Goal: Task Accomplishment & Management: Use online tool/utility

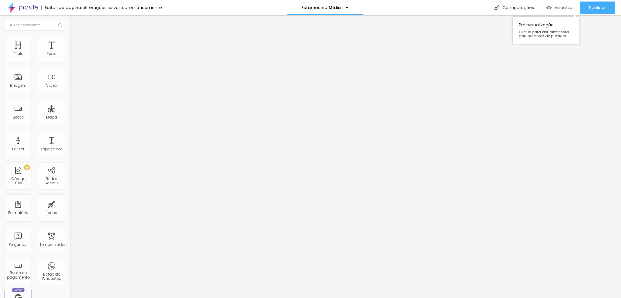
click at [559, 9] on font "Visualizar" at bounding box center [564, 8] width 19 height 6
click at [70, 55] on font "Encaixotado" at bounding box center [82, 52] width 24 height 5
click at [49, 173] on div "Redes Sociais" at bounding box center [51, 176] width 27 height 27
click at [49, 170] on div "Redes Sociais" at bounding box center [51, 176] width 27 height 27
click at [45, 173] on div "Redes Sociais" at bounding box center [51, 176] width 27 height 27
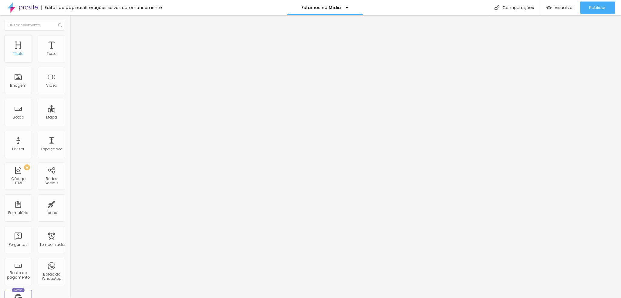
click at [18, 52] on font "Título" at bounding box center [18, 53] width 10 height 5
click at [20, 78] on div "Imagem" at bounding box center [18, 80] width 27 height 27
click at [19, 78] on div "Imagem" at bounding box center [18, 80] width 27 height 27
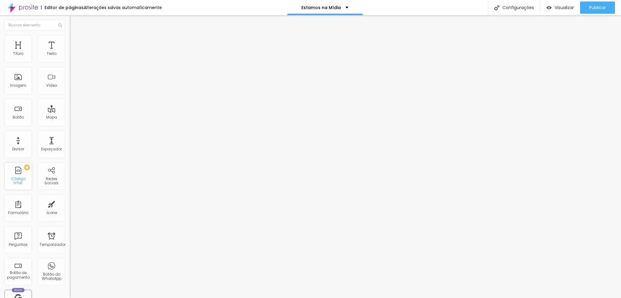
click at [18, 176] on div "PREMIUM Código HTML" at bounding box center [18, 176] width 27 height 27
click at [50, 242] on font "Temporizador" at bounding box center [52, 244] width 26 height 5
click at [556, 6] on font "Visualizar" at bounding box center [564, 8] width 19 height 6
click at [599, 7] on font "Publicar" at bounding box center [598, 8] width 17 height 6
click at [524, 1] on div "Configurações" at bounding box center [514, 7] width 52 height 15
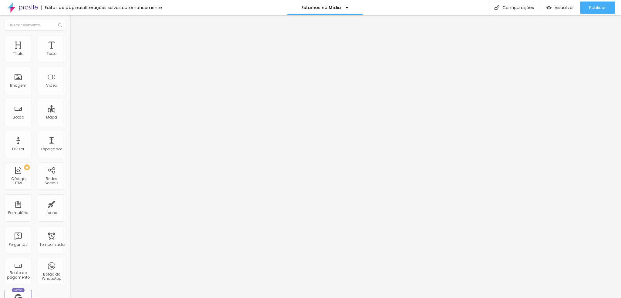
click at [73, 49] on font "caracteres" at bounding box center [83, 46] width 20 height 5
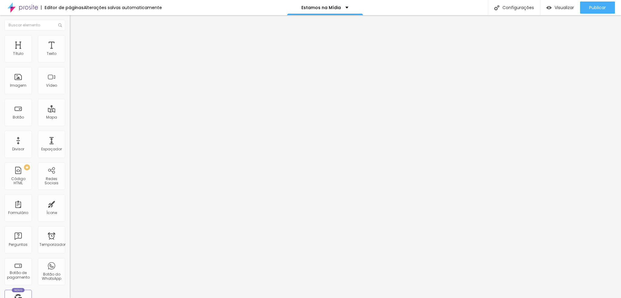
click at [73, 58] on font "Insira seu código aqui" at bounding box center [94, 55] width 42 height 5
click at [70, 40] on li "Avançado" at bounding box center [105, 38] width 70 height 6
click at [596, 8] on font "Publicar" at bounding box center [598, 8] width 17 height 6
click at [558, 8] on font "Visualizar" at bounding box center [558, 8] width 19 height 6
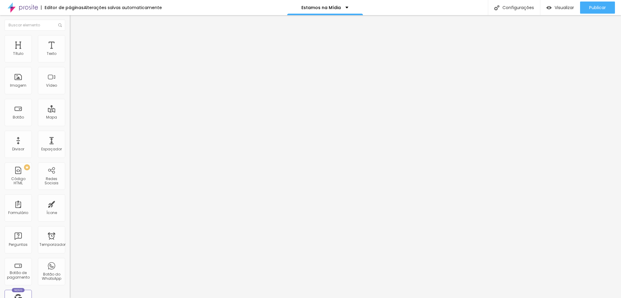
click at [70, 35] on li "Conteúdo" at bounding box center [105, 32] width 70 height 6
click at [70, 24] on button "Editar nulo" at bounding box center [105, 22] width 70 height 14
click at [506, 8] on font "Configurações" at bounding box center [519, 8] width 32 height 6
drag, startPoint x: 57, startPoint y: 68, endPoint x: 0, endPoint y: 63, distance: 57.2
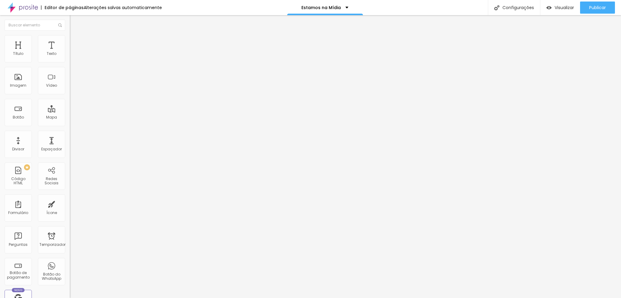
click at [70, 63] on div "Texto Solicite um orçamento Alinhamento Tamanho Normal Pequeno Normal Grande Li…" at bounding box center [105, 91] width 70 height 88
type input "Matéria Completa no G1"
click at [70, 77] on img at bounding box center [72, 75] width 4 height 4
click at [70, 125] on input "https://" at bounding box center [106, 122] width 73 height 6
drag, startPoint x: 27, startPoint y: 122, endPoint x: 0, endPoint y: 122, distance: 26.7
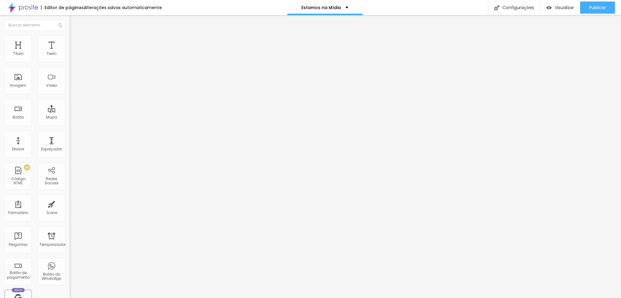
click at [70, 122] on div "Texto Matéria Completa no G1 Alinhamento [GEOGRAPHIC_DATA] Link URL https:// Ab…" at bounding box center [105, 91] width 70 height 88
paste input "[URL][DOMAIN_NAME]"
type input "[URL][DOMAIN_NAME]"
click at [70, 130] on div "URL [URL][DOMAIN_NAME]" at bounding box center [105, 122] width 70 height 15
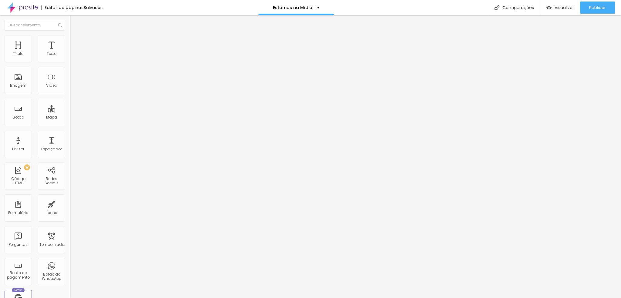
scroll to position [0, 0]
click at [70, 133] on div at bounding box center [105, 133] width 70 height 0
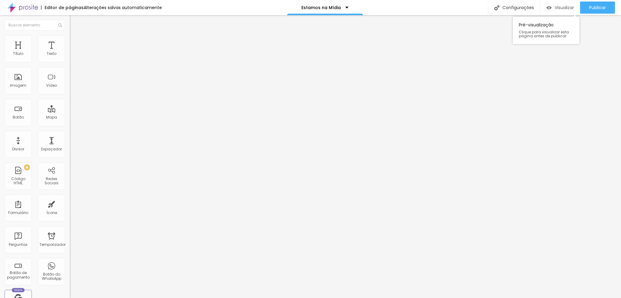
click at [557, 8] on font "Visualizar" at bounding box center [564, 8] width 19 height 6
click at [70, 57] on font "Título 2" at bounding box center [80, 54] width 20 height 8
click at [70, 52] on font "Título 1" at bounding box center [80, 48] width 20 height 8
click at [70, 57] on font "Título 2" at bounding box center [80, 54] width 20 height 8
click at [70, 52] on font "Título 1" at bounding box center [80, 48] width 20 height 8
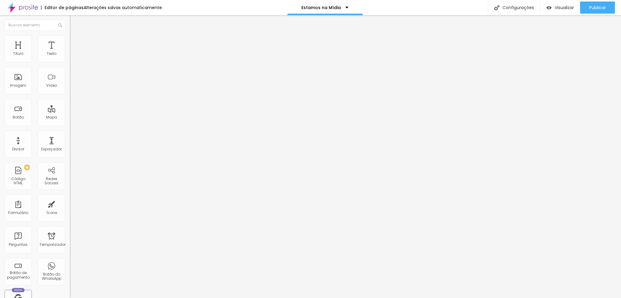
click at [70, 57] on font "Título 2" at bounding box center [80, 54] width 20 height 8
click at [70, 63] on font "Título 3" at bounding box center [79, 59] width 18 height 7
click at [70, 57] on input "Matéria Completa no G1" at bounding box center [106, 54] width 73 height 6
drag, startPoint x: 57, startPoint y: 70, endPoint x: 0, endPoint y: 66, distance: 57.2
click at [70, 66] on div "Texto Matéria Completa no G1 Alinhamento Tamanho Normal Pequeno Normal Grande L…" at bounding box center [105, 93] width 70 height 92
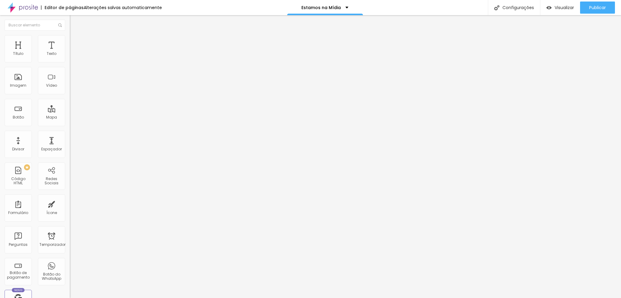
scroll to position [0, 29]
type input "Clique aqui para ler a matéria completa no g1"
click at [553, 10] on div "Visualizar" at bounding box center [561, 8] width 28 height 12
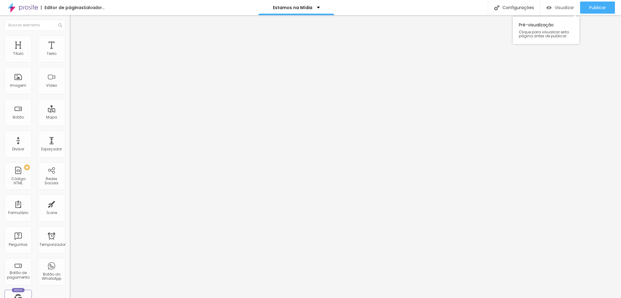
click at [556, 8] on font "Visualizar" at bounding box center [564, 8] width 19 height 6
click at [567, 8] on font "Visualizar" at bounding box center [564, 8] width 19 height 6
click at [559, 7] on font "Visualizar" at bounding box center [564, 8] width 19 height 6
